Goal: Task Accomplishment & Management: Manage account settings

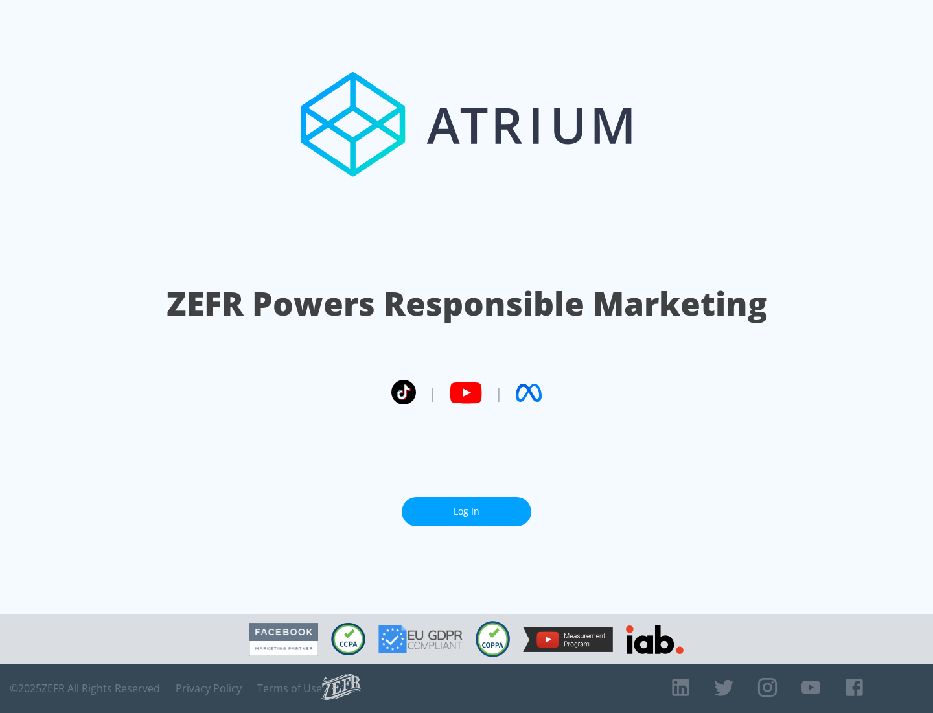
click at [466, 511] on link "Log In" at bounding box center [467, 511] width 130 height 29
